Goal: Find specific page/section: Find specific page/section

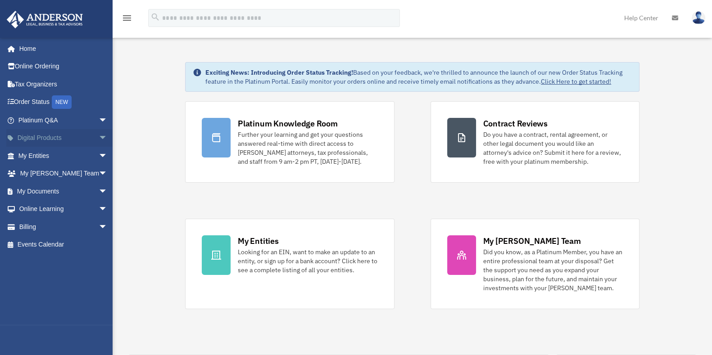
click at [99, 135] on span "arrow_drop_down" at bounding box center [108, 138] width 18 height 18
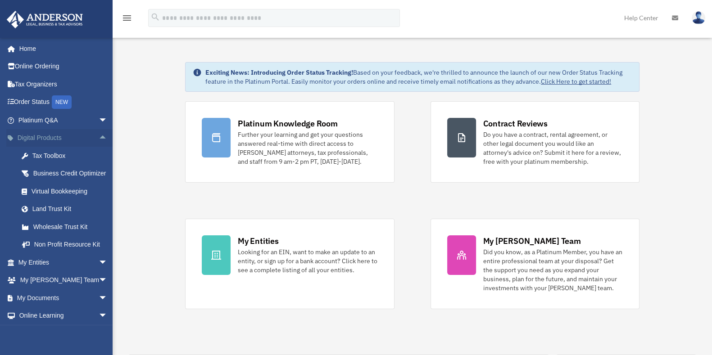
click at [99, 135] on span "arrow_drop_up" at bounding box center [108, 138] width 18 height 18
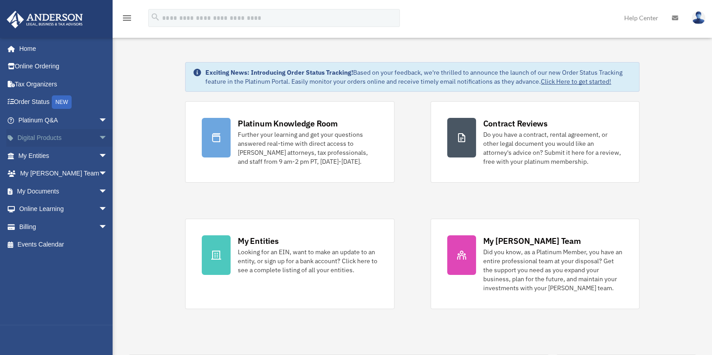
click at [99, 135] on span "arrow_drop_down" at bounding box center [108, 138] width 18 height 18
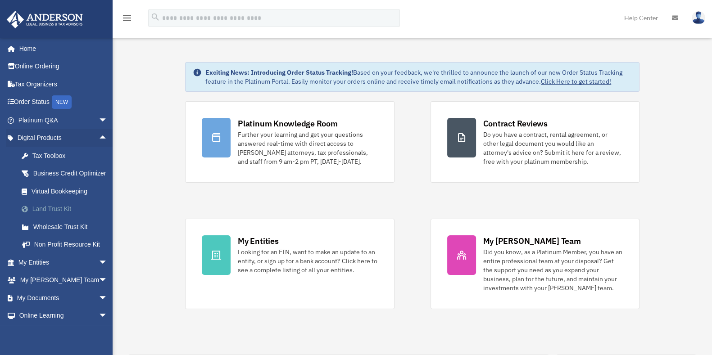
click at [65, 218] on link "Land Trust Kit" at bounding box center [67, 209] width 109 height 18
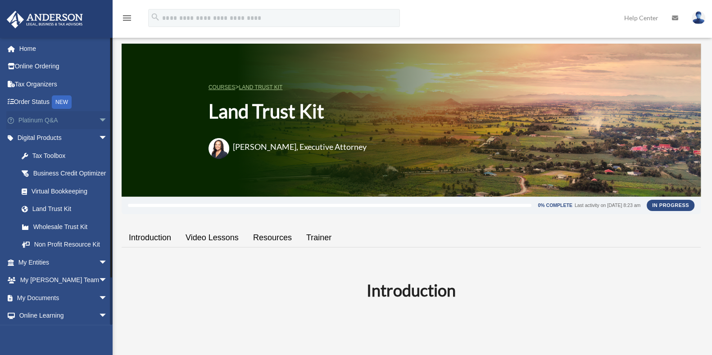
click at [99, 118] on span "arrow_drop_down" at bounding box center [108, 120] width 18 height 18
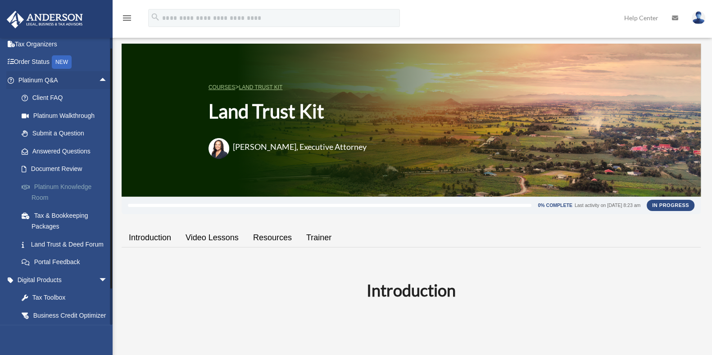
scroll to position [56, 0]
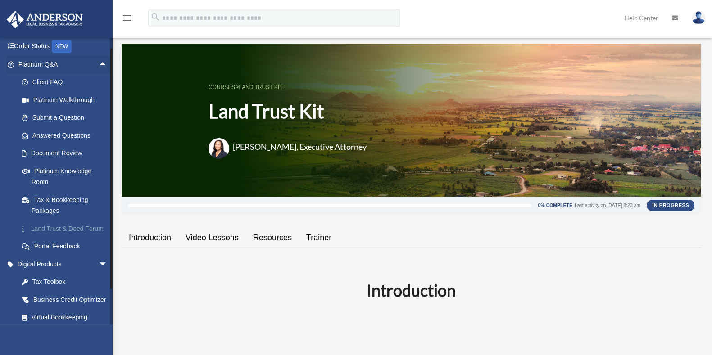
click at [52, 235] on link "Land Trust & Deed Forum" at bounding box center [67, 229] width 109 height 18
